Goal: Information Seeking & Learning: Learn about a topic

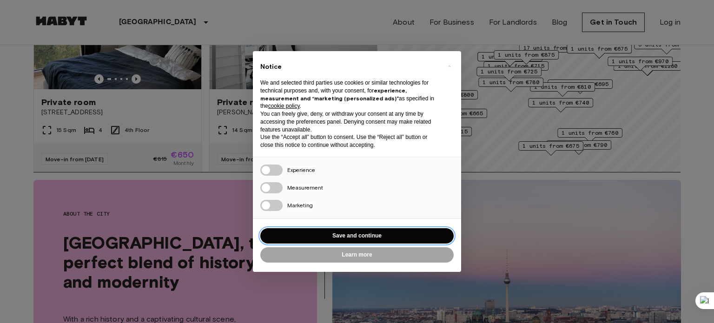
click at [323, 237] on button "Save and continue" at bounding box center [356, 235] width 193 height 15
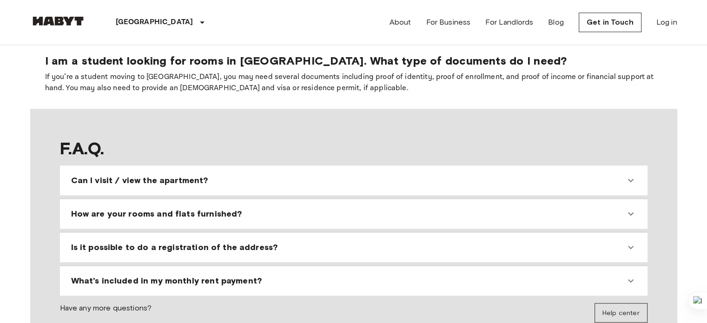
scroll to position [769, 0]
click at [165, 174] on span "Can I visit / view the apartment?" at bounding box center [139, 179] width 137 height 11
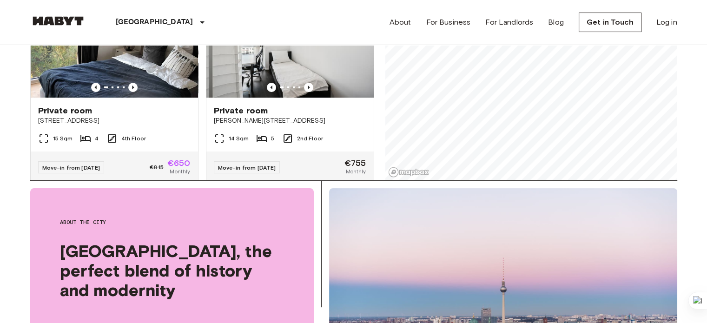
scroll to position [132, 0]
